Goal: Task Accomplishment & Management: Use online tool/utility

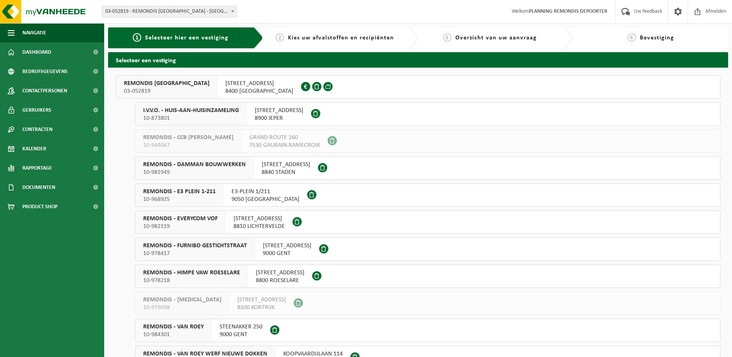
click at [201, 119] on span "10-873801" at bounding box center [191, 118] width 96 height 8
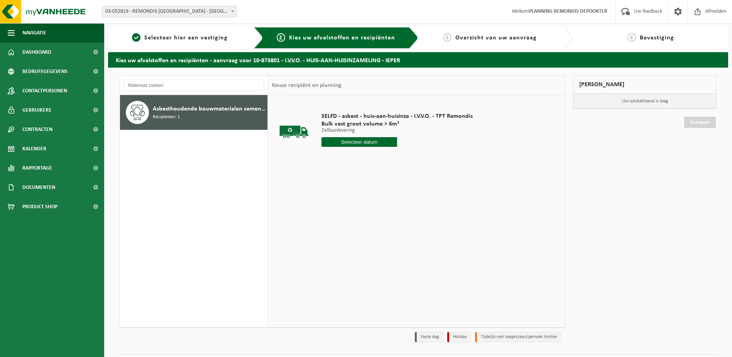
click at [355, 147] on div "SELFD - asbest - huis-aan-huisinza - I.V.V.O. - TPT Remondis Bulk vast groot vo…" at bounding box center [397, 132] width 159 height 54
click at [353, 145] on input "text" at bounding box center [360, 142] width 76 height 10
click at [328, 237] on div "25" at bounding box center [329, 235] width 14 height 12
type input "Van 2025-08-25"
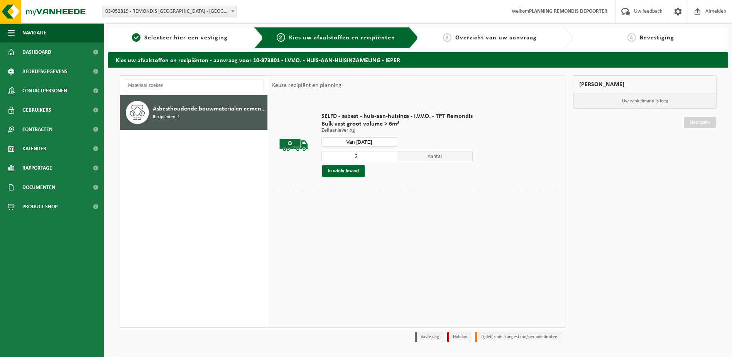
click at [390, 154] on input "2" at bounding box center [360, 156] width 76 height 10
type input "3"
click at [390, 154] on input "3" at bounding box center [360, 156] width 76 height 10
click at [358, 166] on button "In winkelmand" at bounding box center [343, 171] width 42 height 12
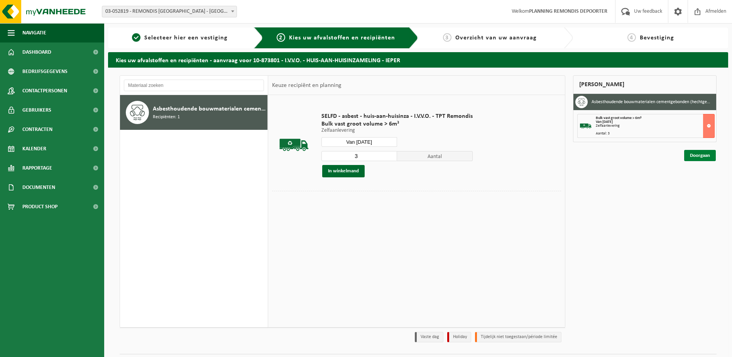
click at [689, 156] on link "Doorgaan" at bounding box center [701, 155] width 32 height 11
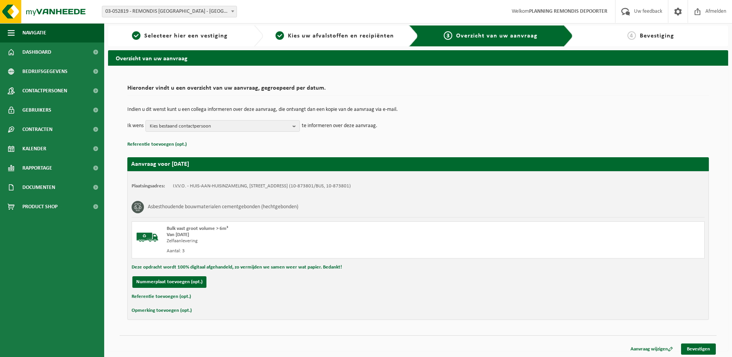
scroll to position [4, 0]
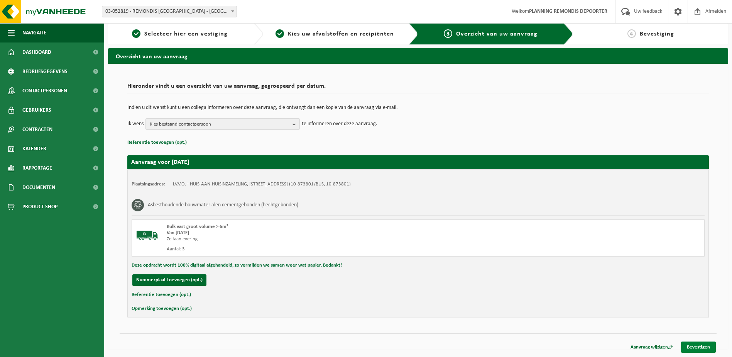
click at [689, 347] on link "Bevestigen" at bounding box center [698, 346] width 35 height 11
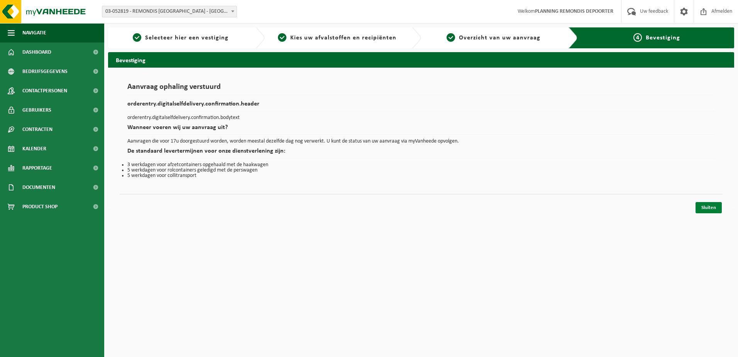
click at [705, 208] on link "Sluiten" at bounding box center [709, 207] width 26 height 11
